Goal: Information Seeking & Learning: Learn about a topic

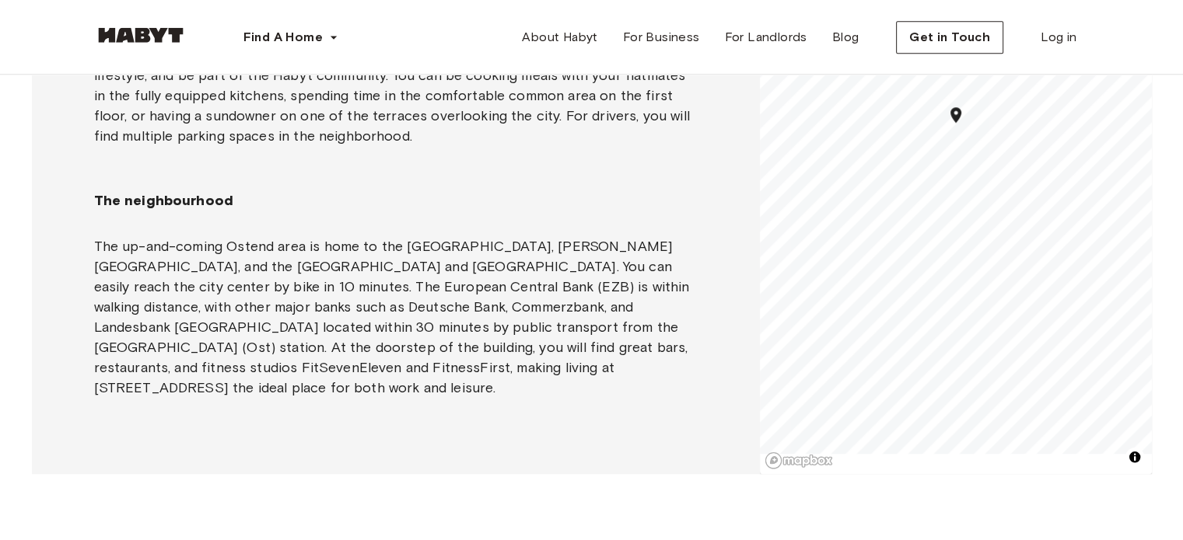
scroll to position [1233, 0]
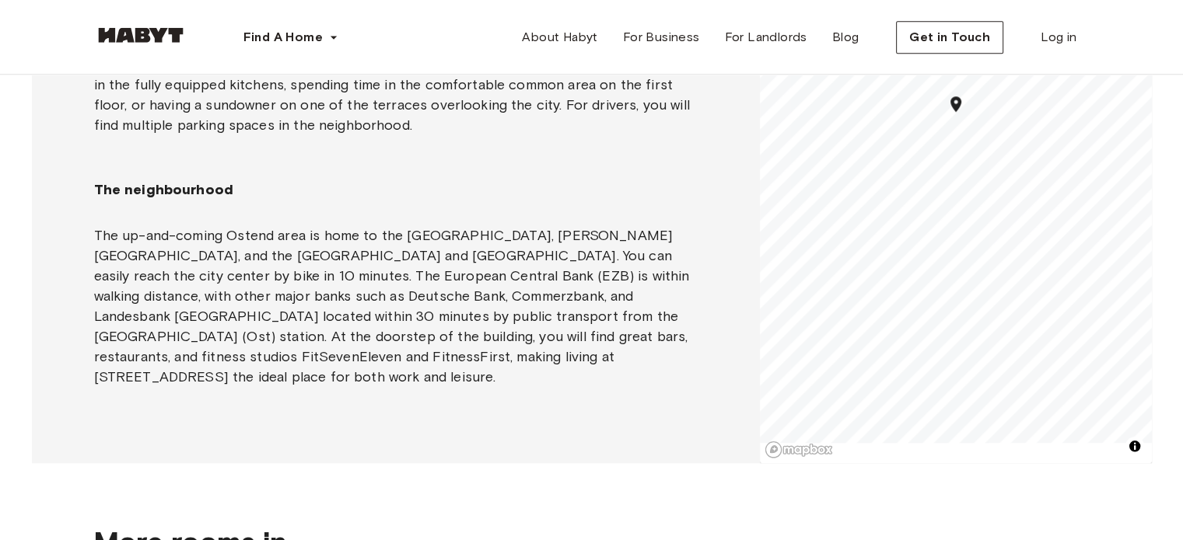
click at [240, 233] on p "The up-and-coming Ostend area is home to the [GEOGRAPHIC_DATA], [PERSON_NAME][G…" at bounding box center [395, 307] width 603 height 162
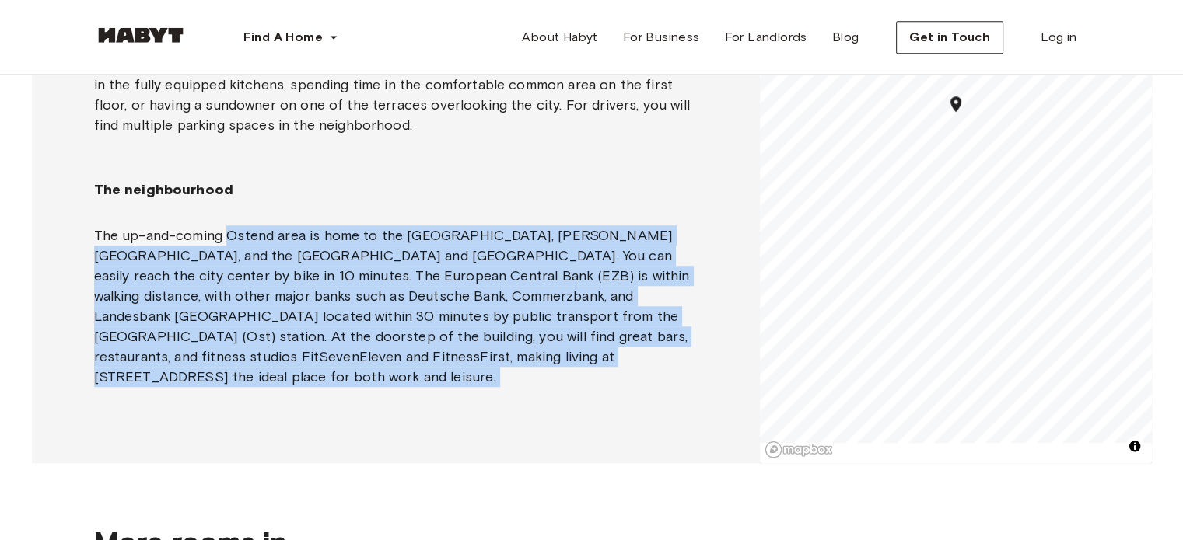
drag, startPoint x: 240, startPoint y: 233, endPoint x: 488, endPoint y: 334, distance: 267.9
click at [548, 354] on p "The up-and-coming Ostend area is home to the [GEOGRAPHIC_DATA], [PERSON_NAME][G…" at bounding box center [395, 307] width 603 height 162
copy p "Ostend area is home to the Frankfurt Zoo, Fritz Rémond Theater, and the green H…"
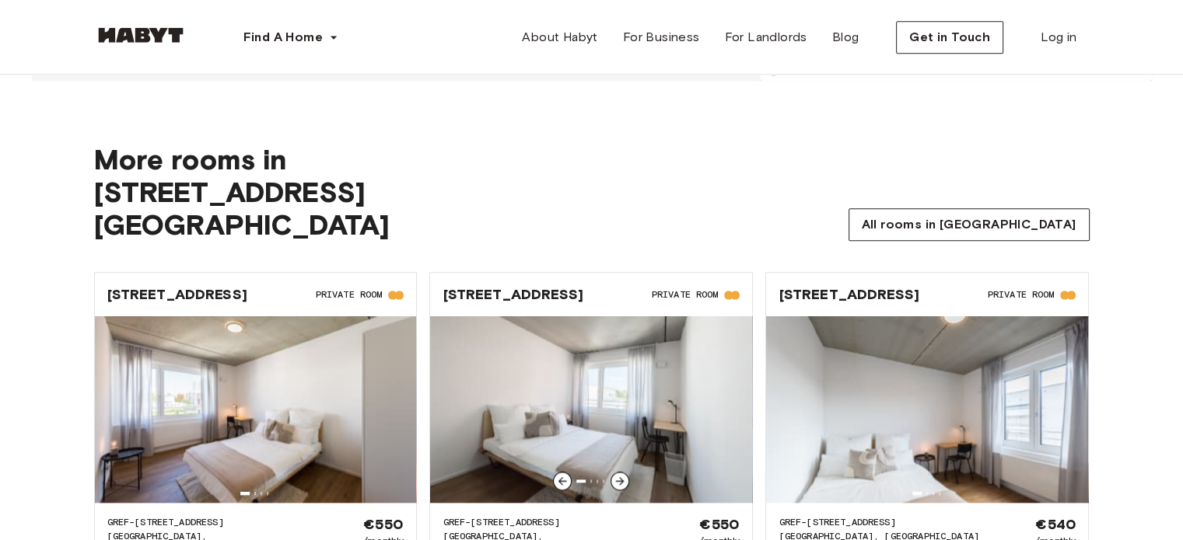
scroll to position [1621, 0]
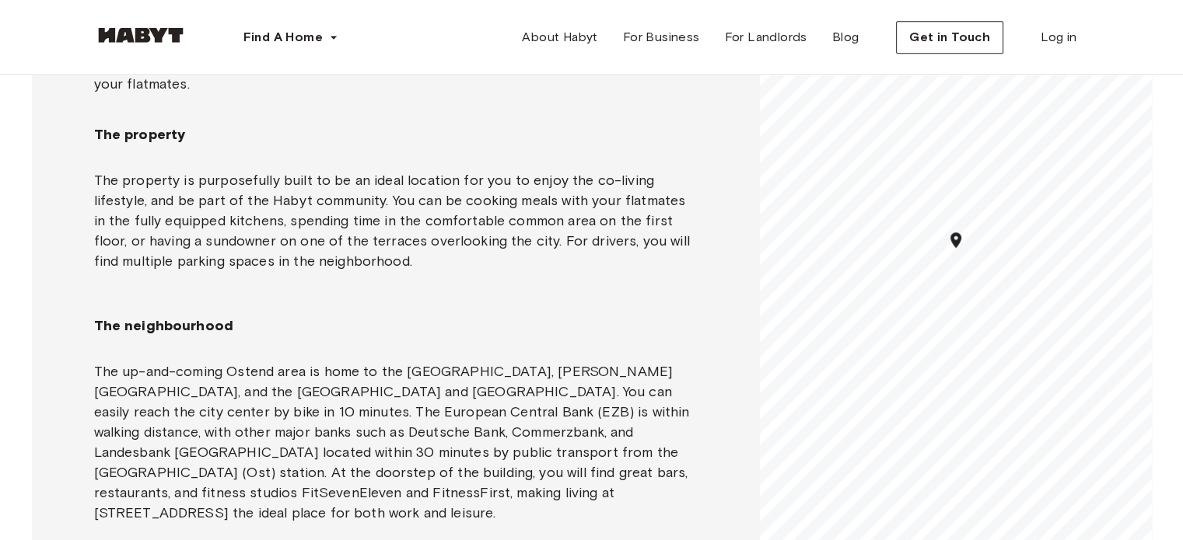
scroll to position [1123, 0]
